Goal: Transaction & Acquisition: Subscribe to service/newsletter

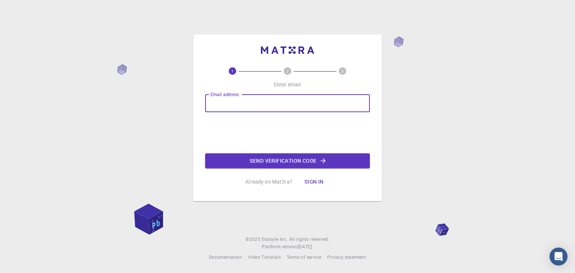
click at [256, 111] on input "Email address" at bounding box center [287, 103] width 165 height 18
click at [262, 107] on input "Email address" at bounding box center [287, 103] width 165 height 18
type input "[EMAIL_ADDRESS][DOMAIN_NAME]"
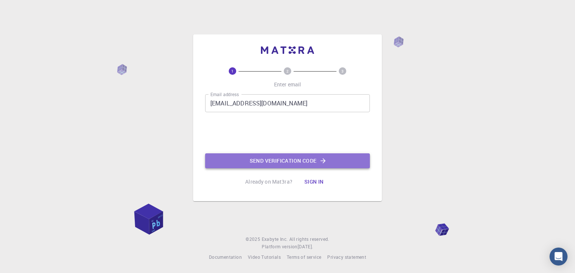
click at [278, 157] on button "Send verification code" at bounding box center [287, 160] width 165 height 15
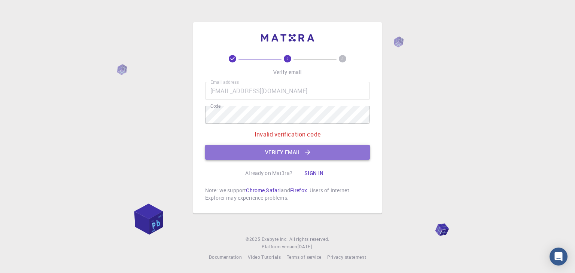
click at [305, 152] on icon "button" at bounding box center [307, 152] width 7 height 7
